Goal: Task Accomplishment & Management: Manage account settings

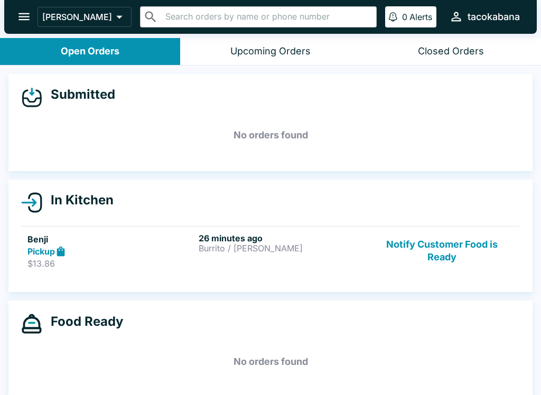
click at [283, 227] on link "Benji Pickup $13.86 26 minutes ago Burrito / Cali Burrito Notify Customer Food …" at bounding box center [270, 251] width 499 height 50
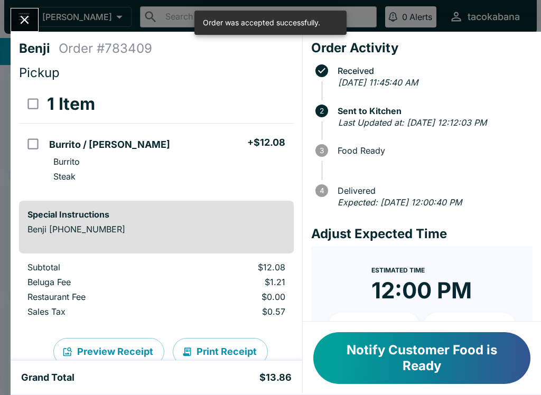
click at [394, 348] on button "Notify Customer Food is Ready" at bounding box center [421, 358] width 217 height 52
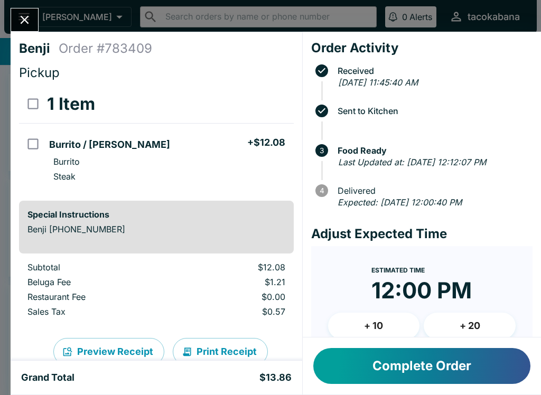
click at [30, 9] on button "Close" at bounding box center [24, 19] width 27 height 23
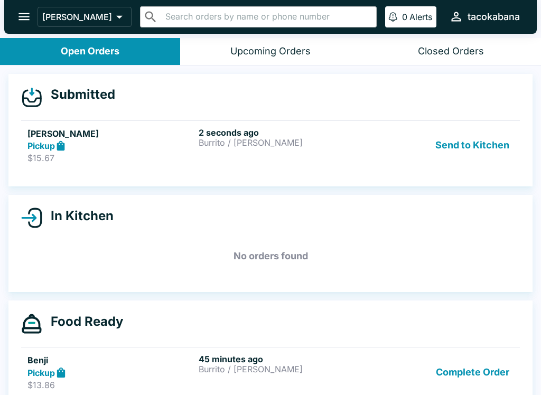
click at [502, 142] on button "Send to Kitchen" at bounding box center [472, 145] width 82 height 36
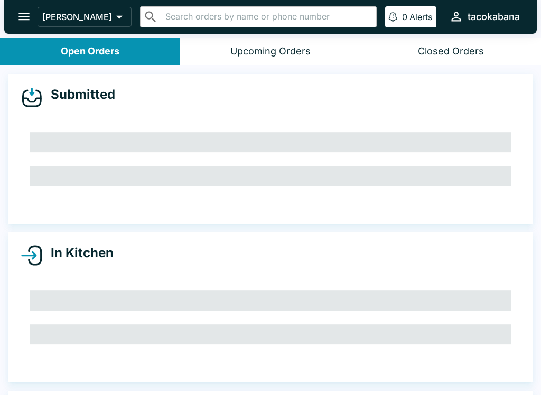
click at [277, 38] on button "Upcoming Orders" at bounding box center [270, 51] width 180 height 27
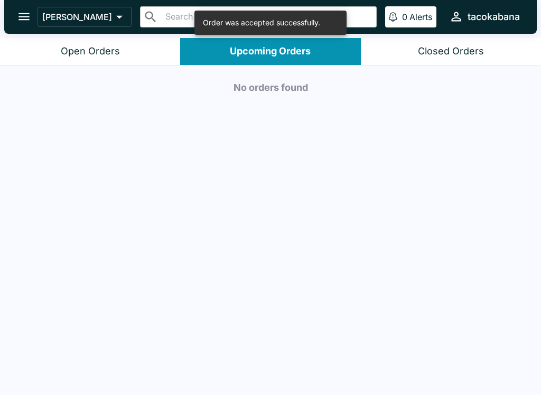
click at [115, 49] on div "Open Orders" at bounding box center [90, 51] width 59 height 12
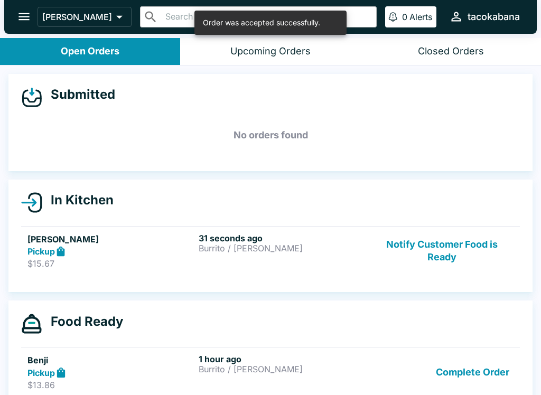
click at [208, 235] on h6 "31 seconds ago" at bounding box center [282, 238] width 167 height 11
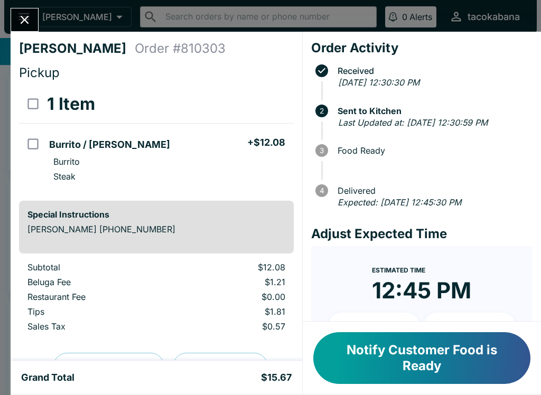
click at [448, 356] on button "Notify Customer Food is Ready" at bounding box center [421, 358] width 217 height 52
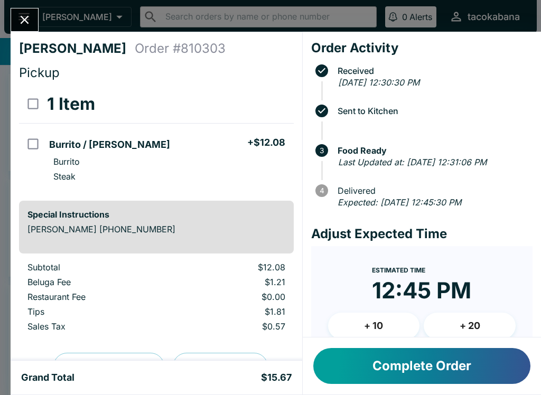
click at [28, 6] on div "[PERSON_NAME] Order # 810303 Pickup 1 Item Burrito / Cali Burrito + $12.08 Burr…" at bounding box center [270, 197] width 541 height 395
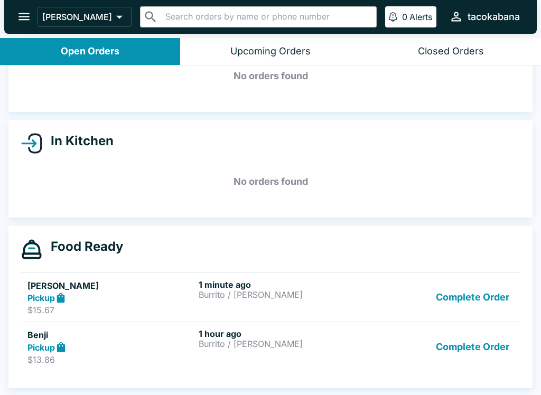
scroll to position [59, 0]
click at [324, 293] on p "Burrito / [PERSON_NAME]" at bounding box center [282, 295] width 167 height 10
